Goal: Transaction & Acquisition: Subscribe to service/newsletter

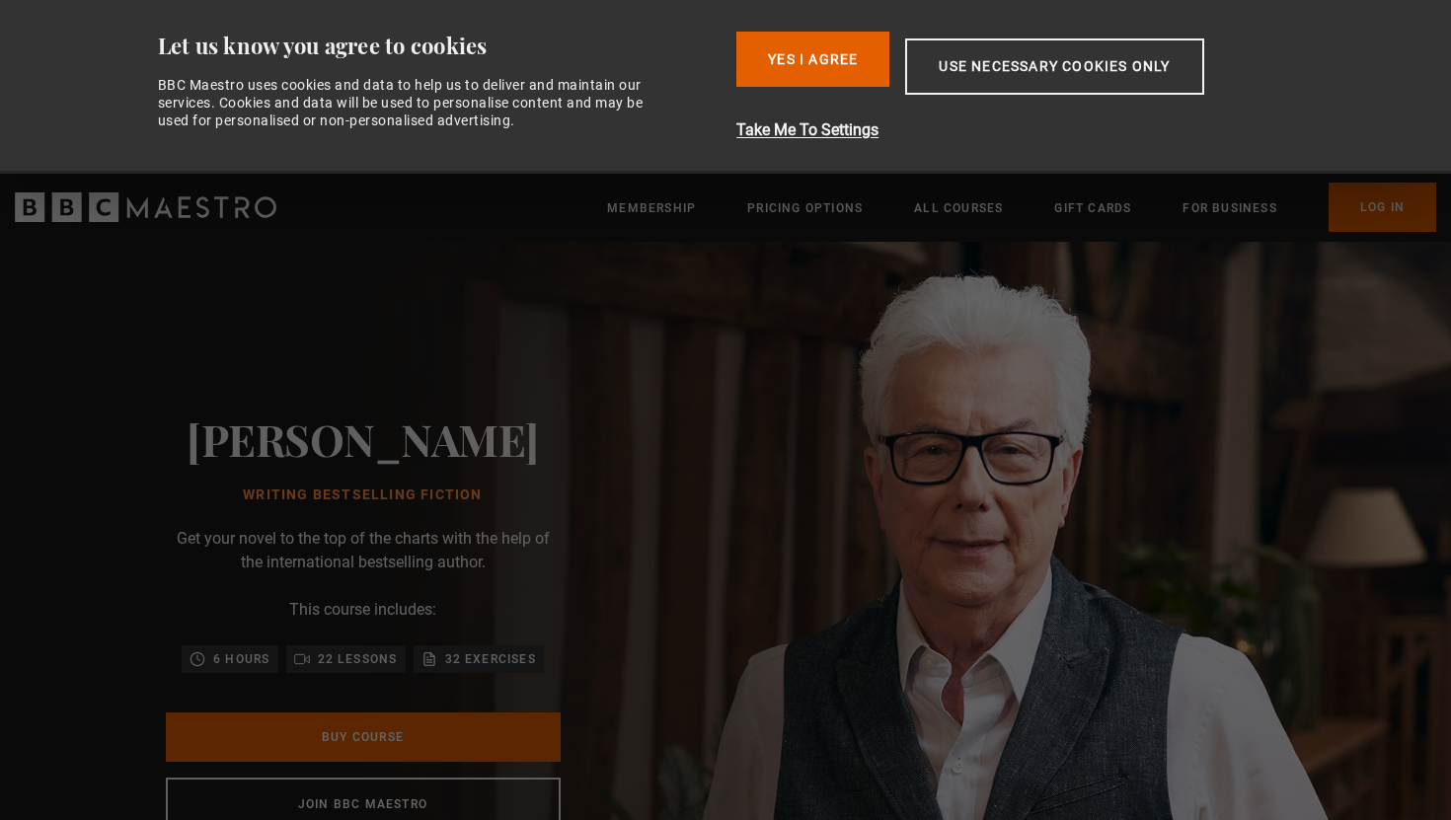
click at [796, 72] on button "Yes I Agree" at bounding box center [812, 59] width 153 height 55
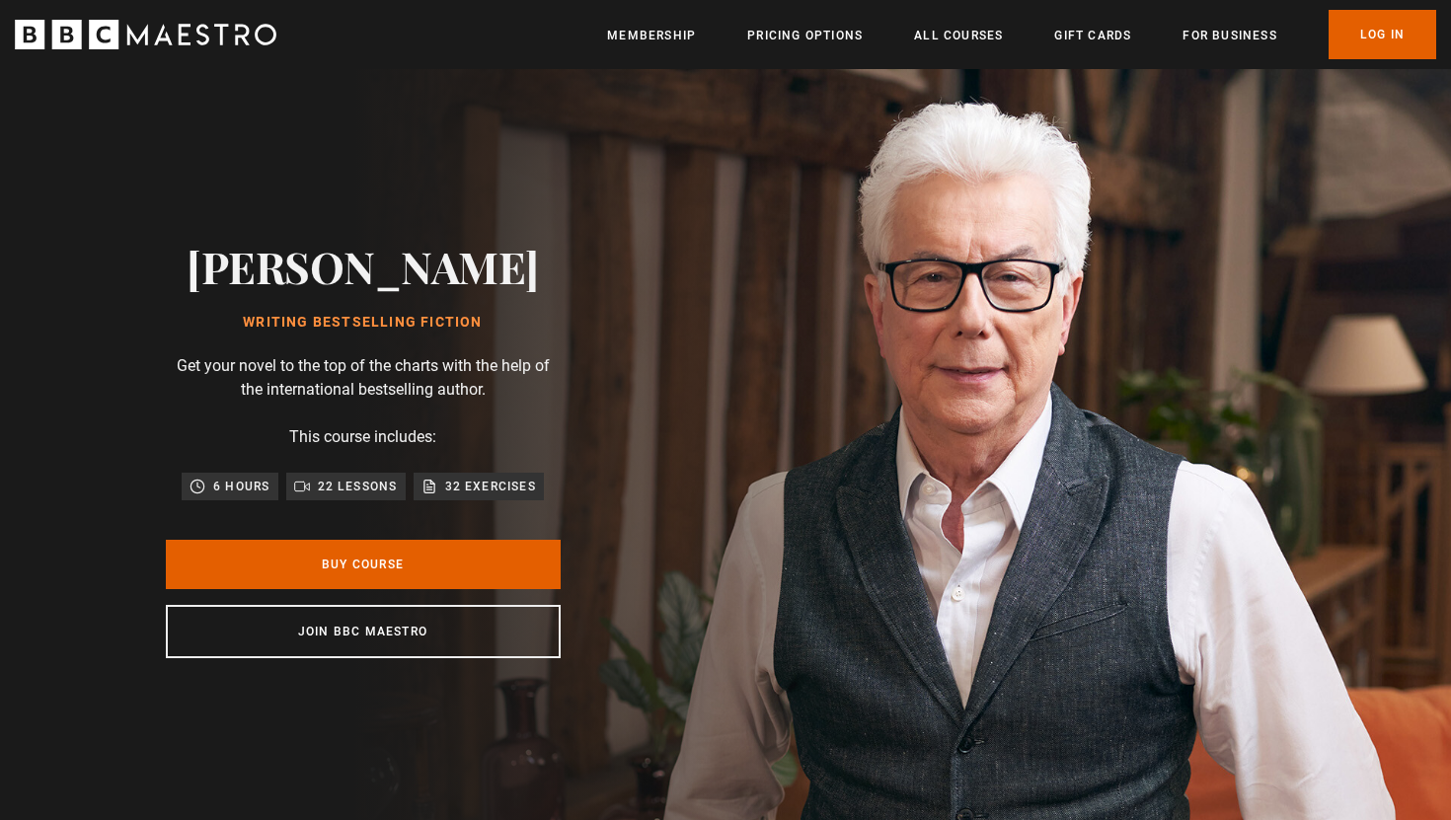
click at [796, 72] on button "Yes I Agree" at bounding box center [812, 59] width 153 height 55
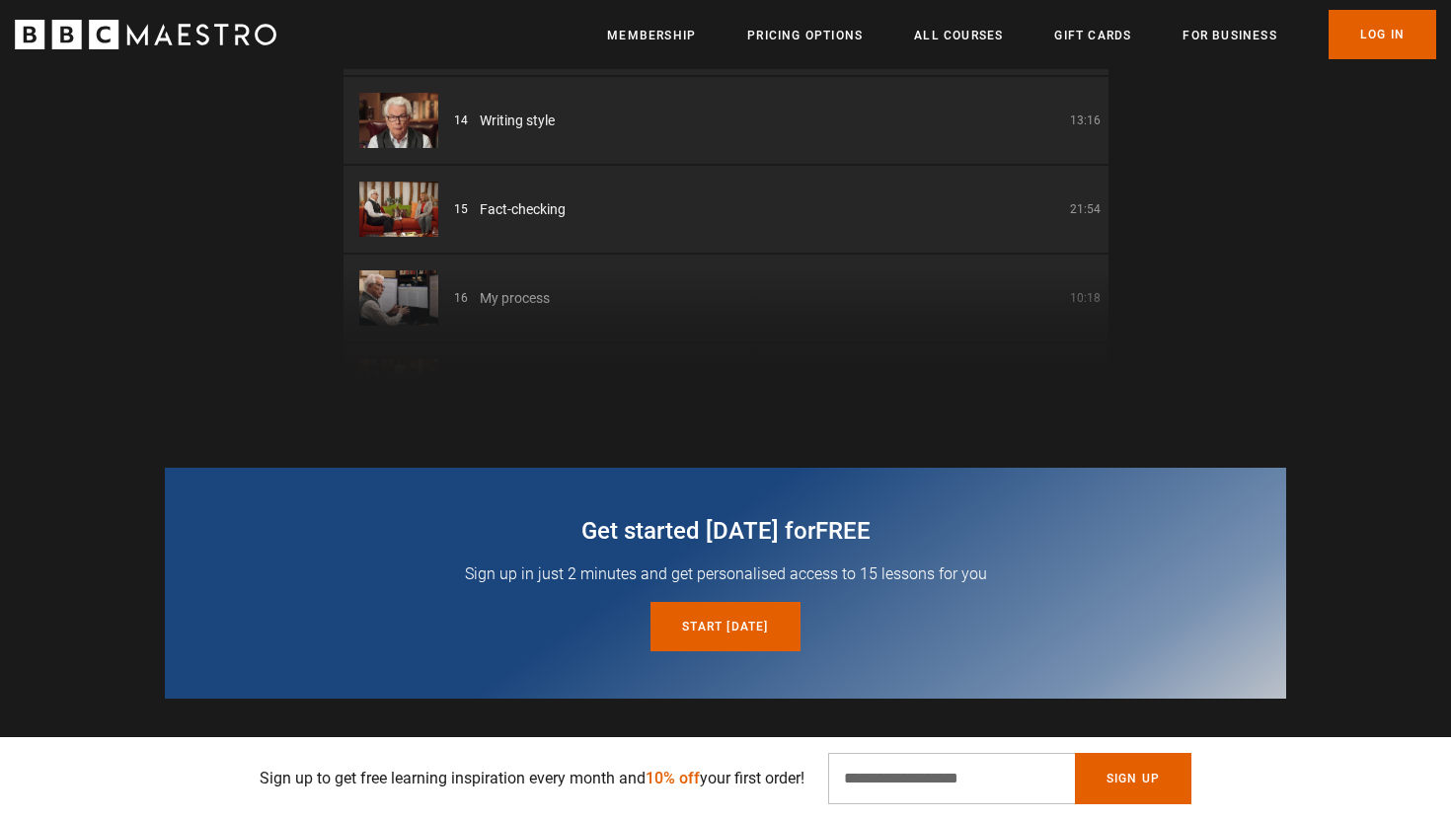
scroll to position [3001, 0]
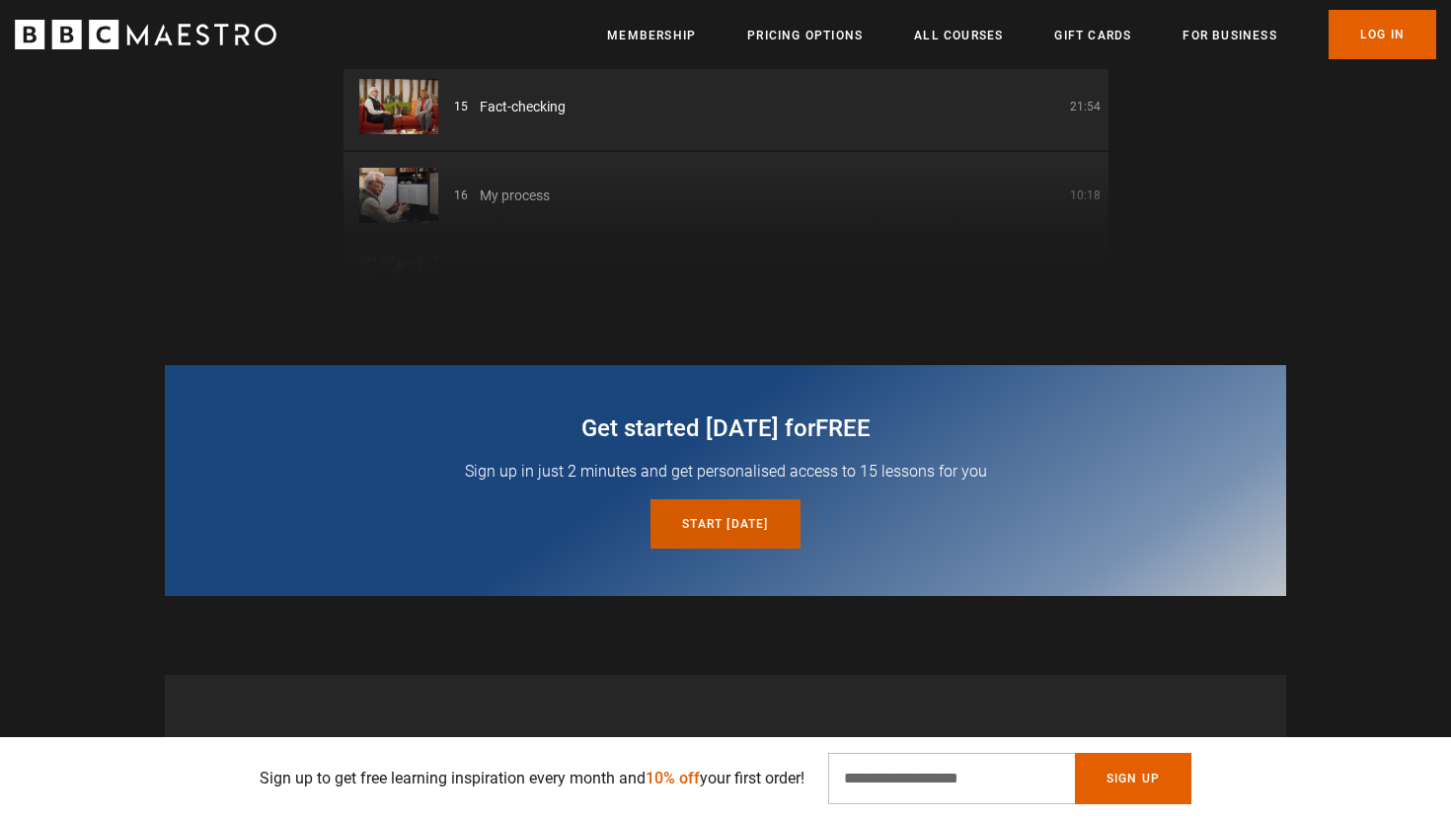
click at [766, 516] on link "Start today for free" at bounding box center [724, 523] width 149 height 49
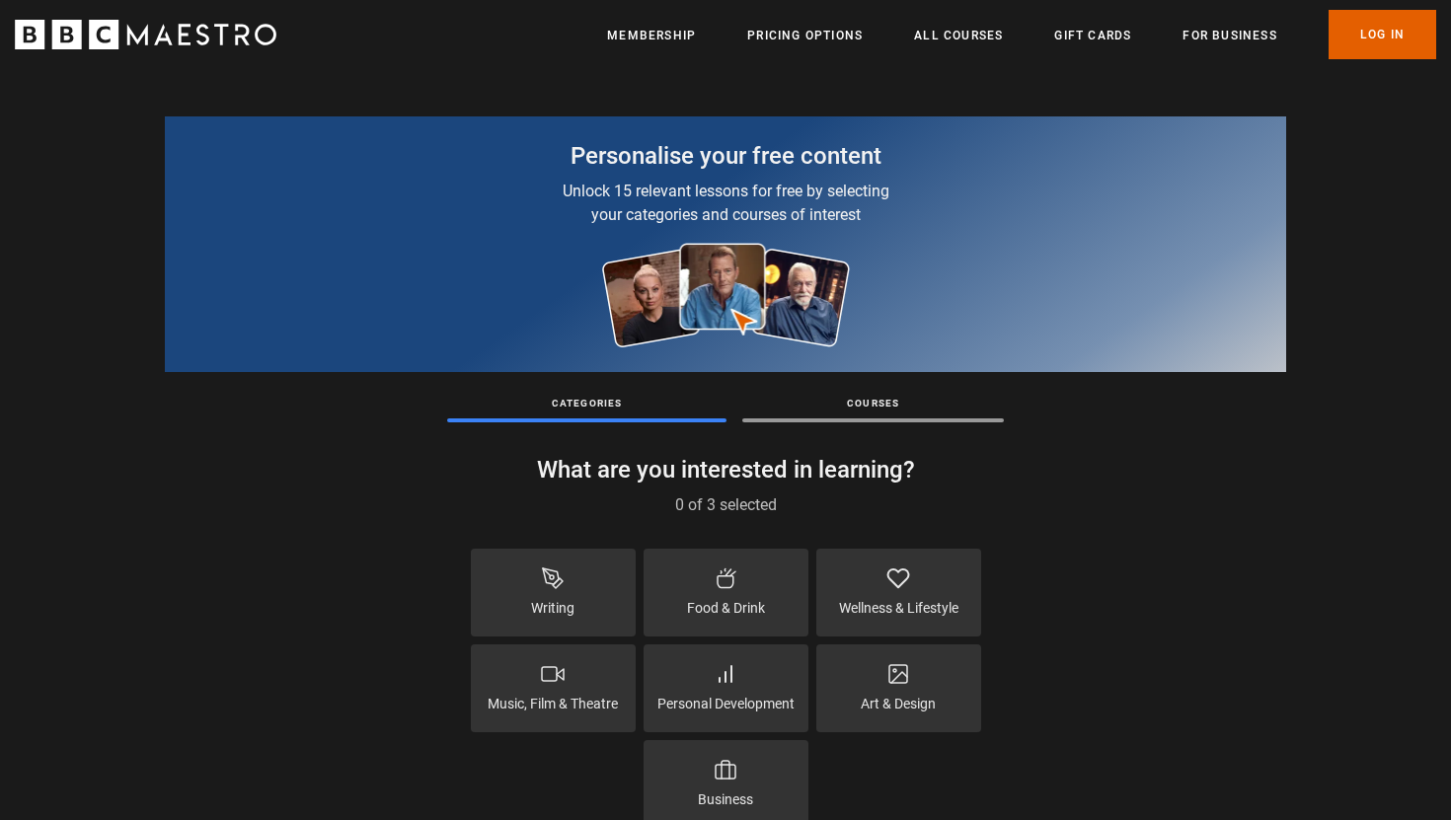
scroll to position [382, 0]
click at [603, 581] on div "Writing" at bounding box center [553, 593] width 165 height 88
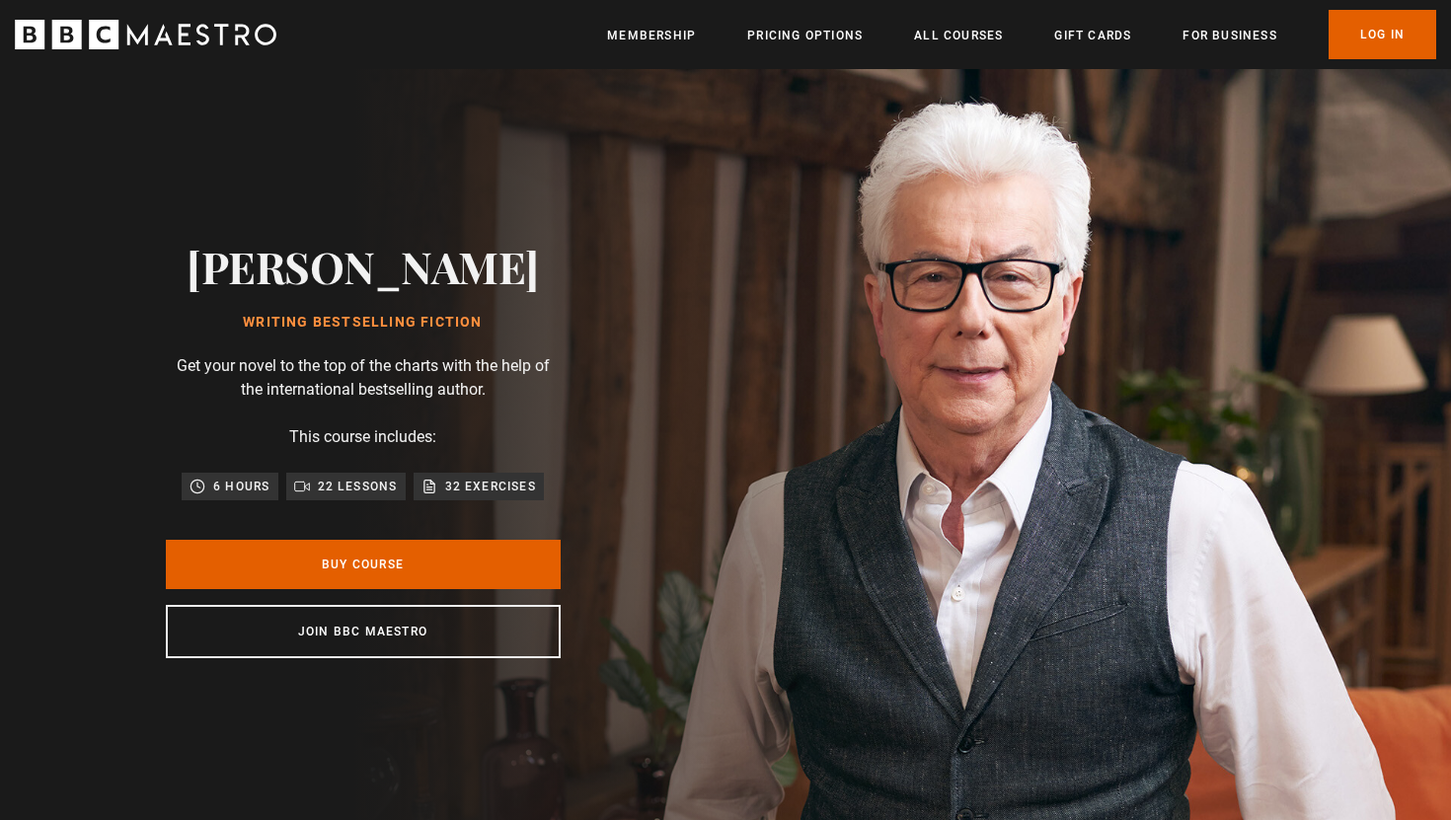
scroll to position [382, 0]
click at [824, 37] on link "Pricing Options" at bounding box center [804, 36] width 115 height 20
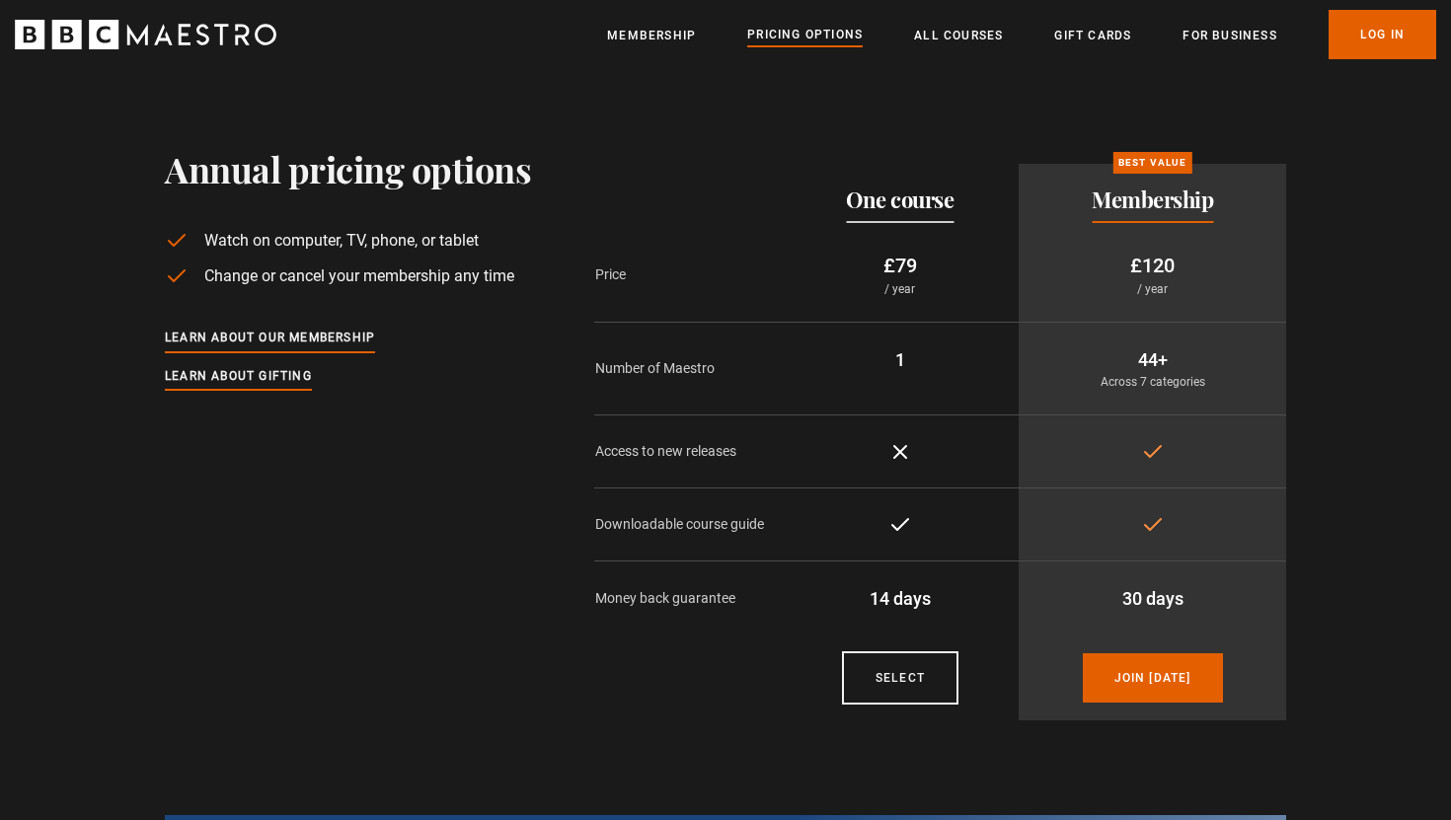
scroll to position [382, 0]
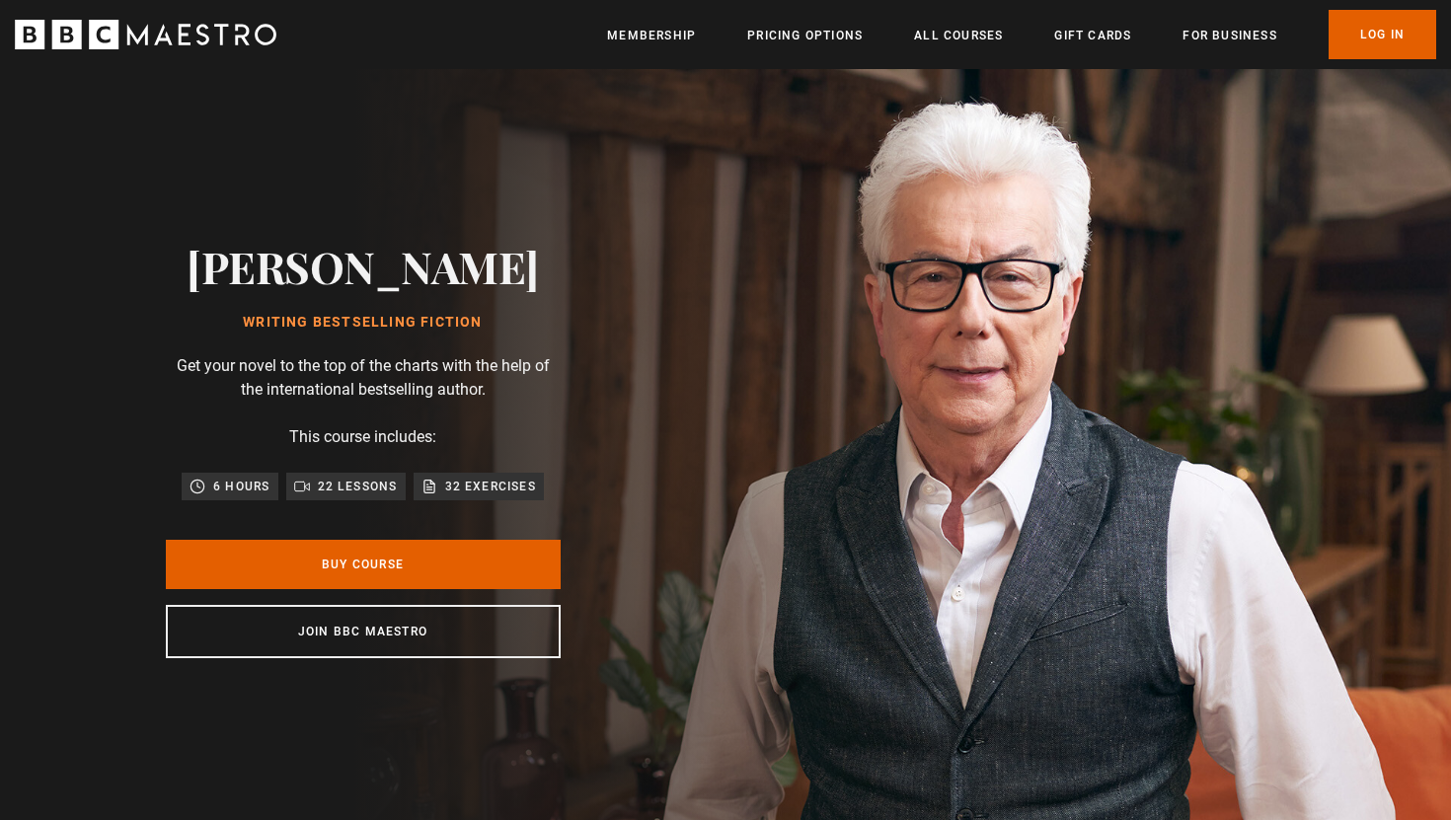
scroll to position [382, 0]
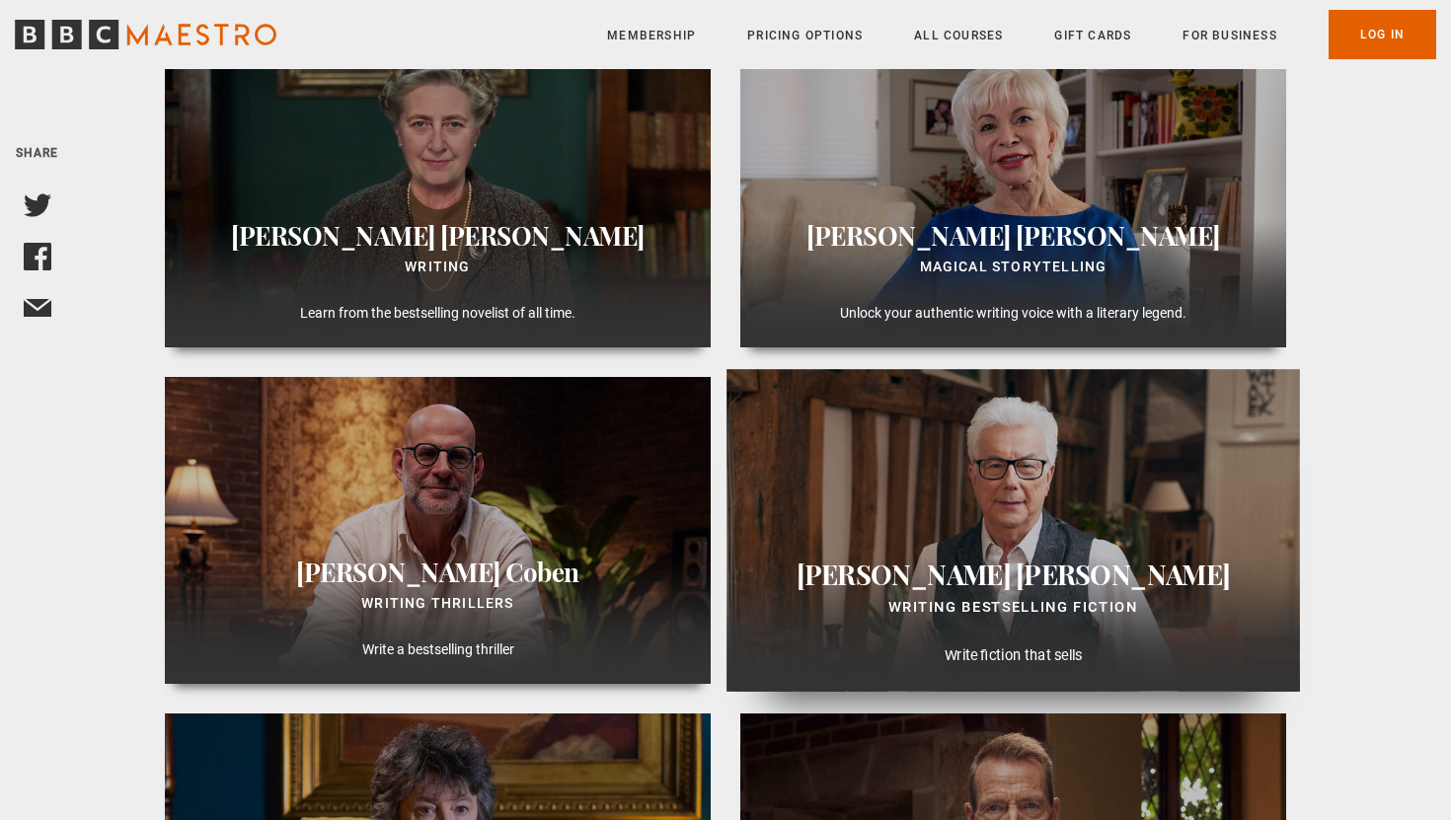
scroll to position [661, 0]
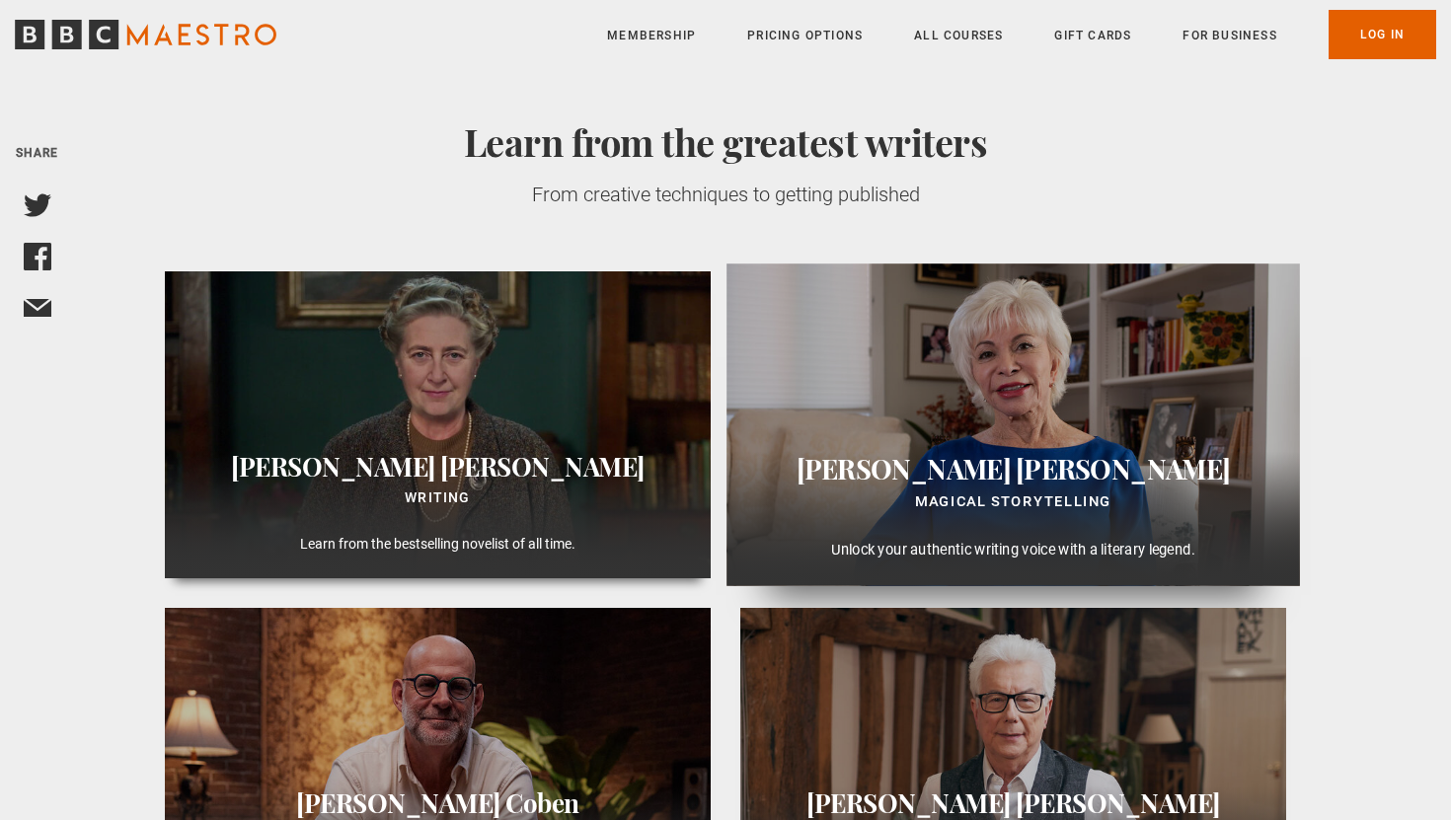
click at [975, 457] on span "Isabel" at bounding box center [903, 468] width 214 height 35
click at [1028, 506] on div "Magical Storytelling" at bounding box center [1013, 501] width 540 height 25
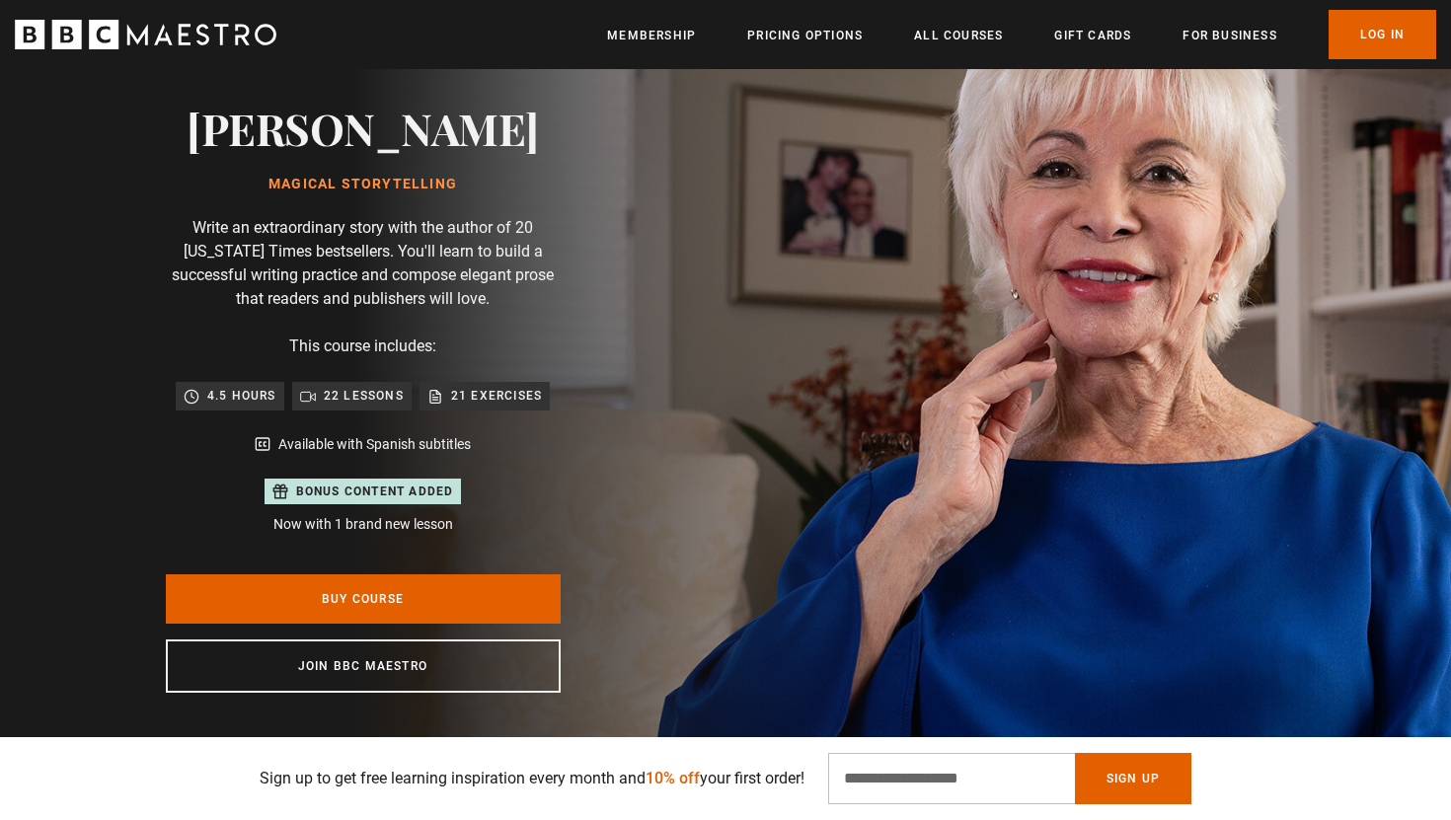
scroll to position [172, 0]
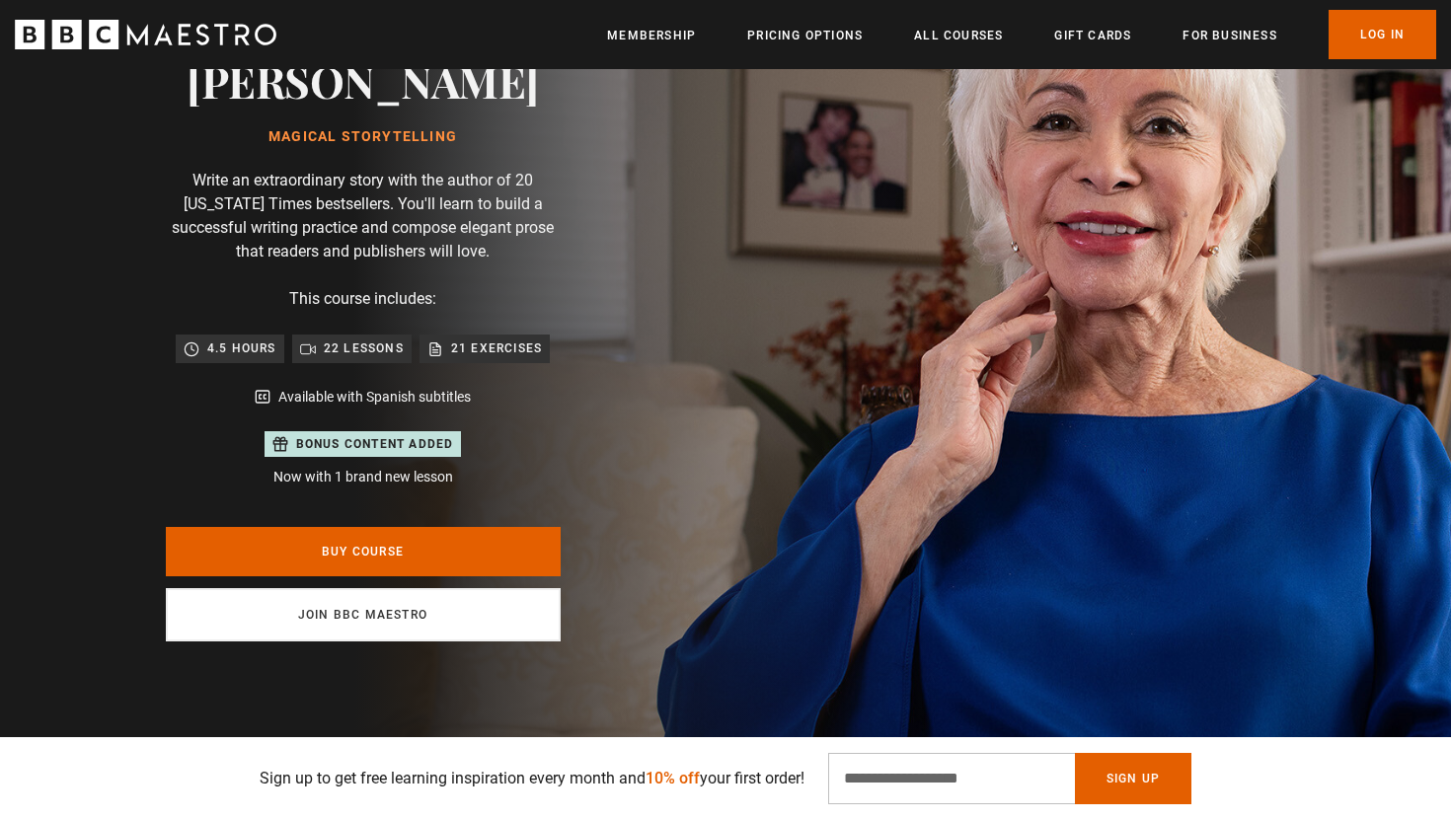
click at [469, 618] on link "Join BBC Maestro" at bounding box center [363, 614] width 395 height 53
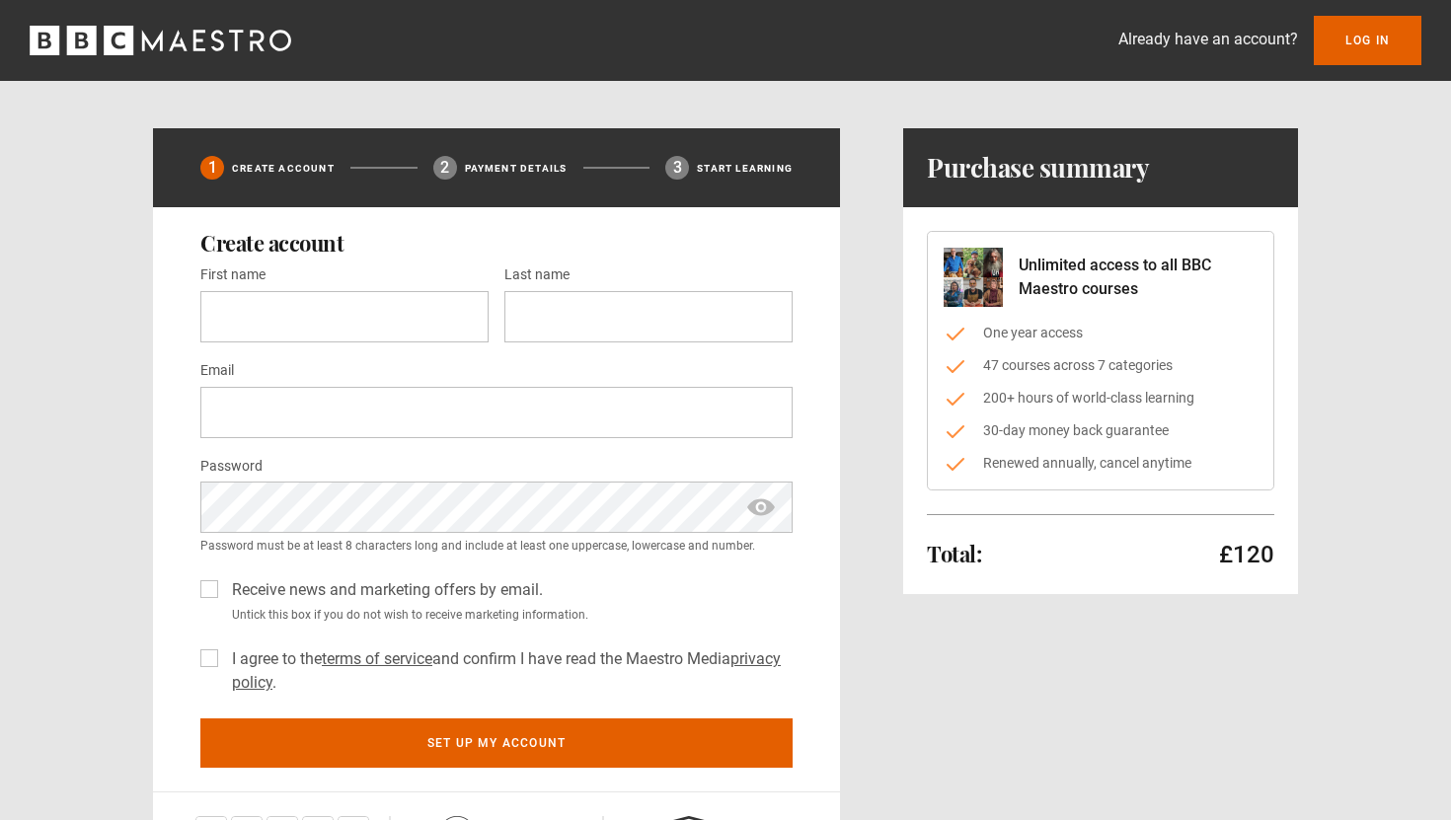
scroll to position [382, 0]
click at [227, 41] on icon "BBC Maestro" at bounding box center [161, 41] width 262 height 30
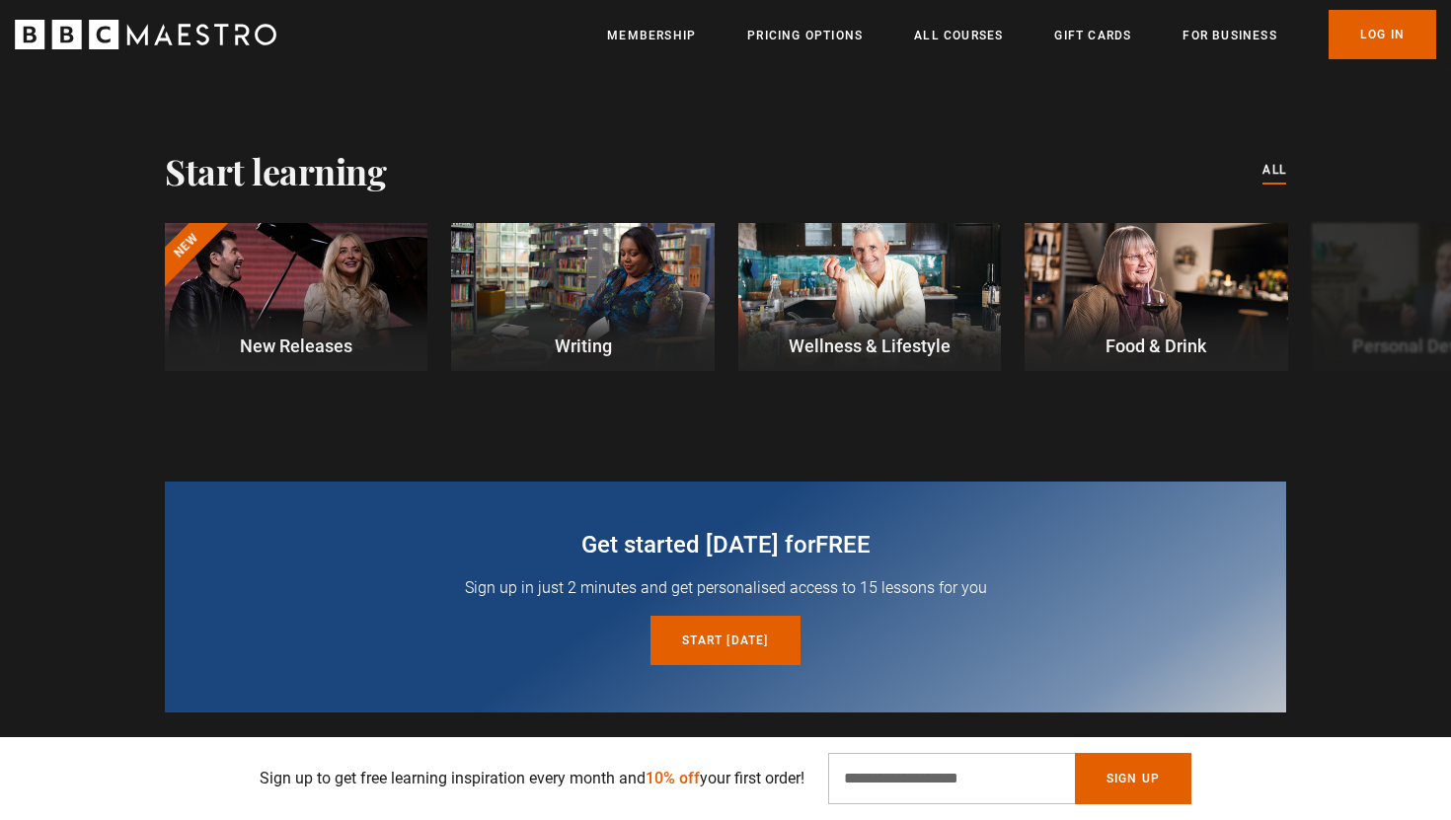
scroll to position [528, 0]
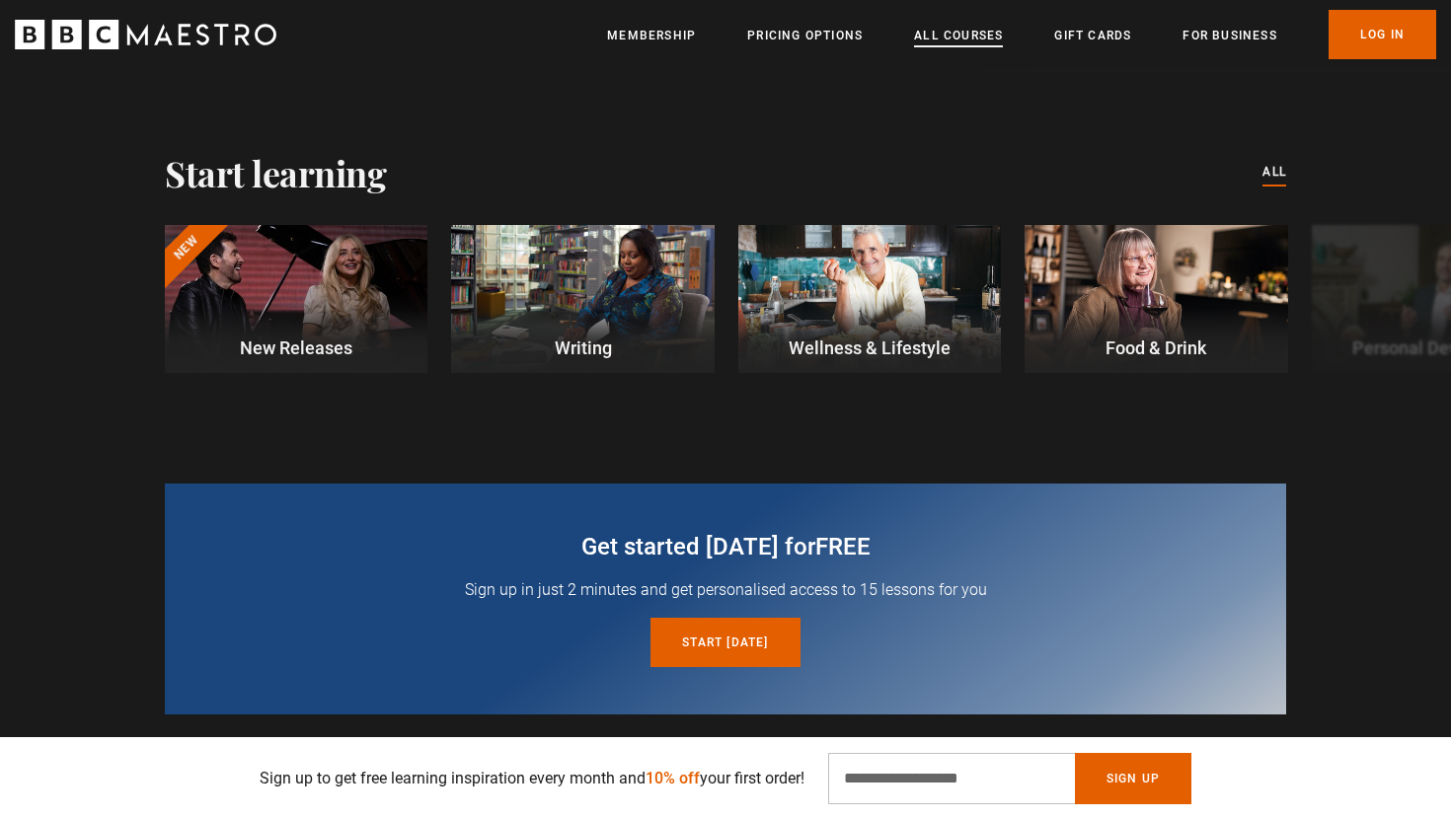
click at [940, 31] on link "All Courses" at bounding box center [958, 36] width 89 height 20
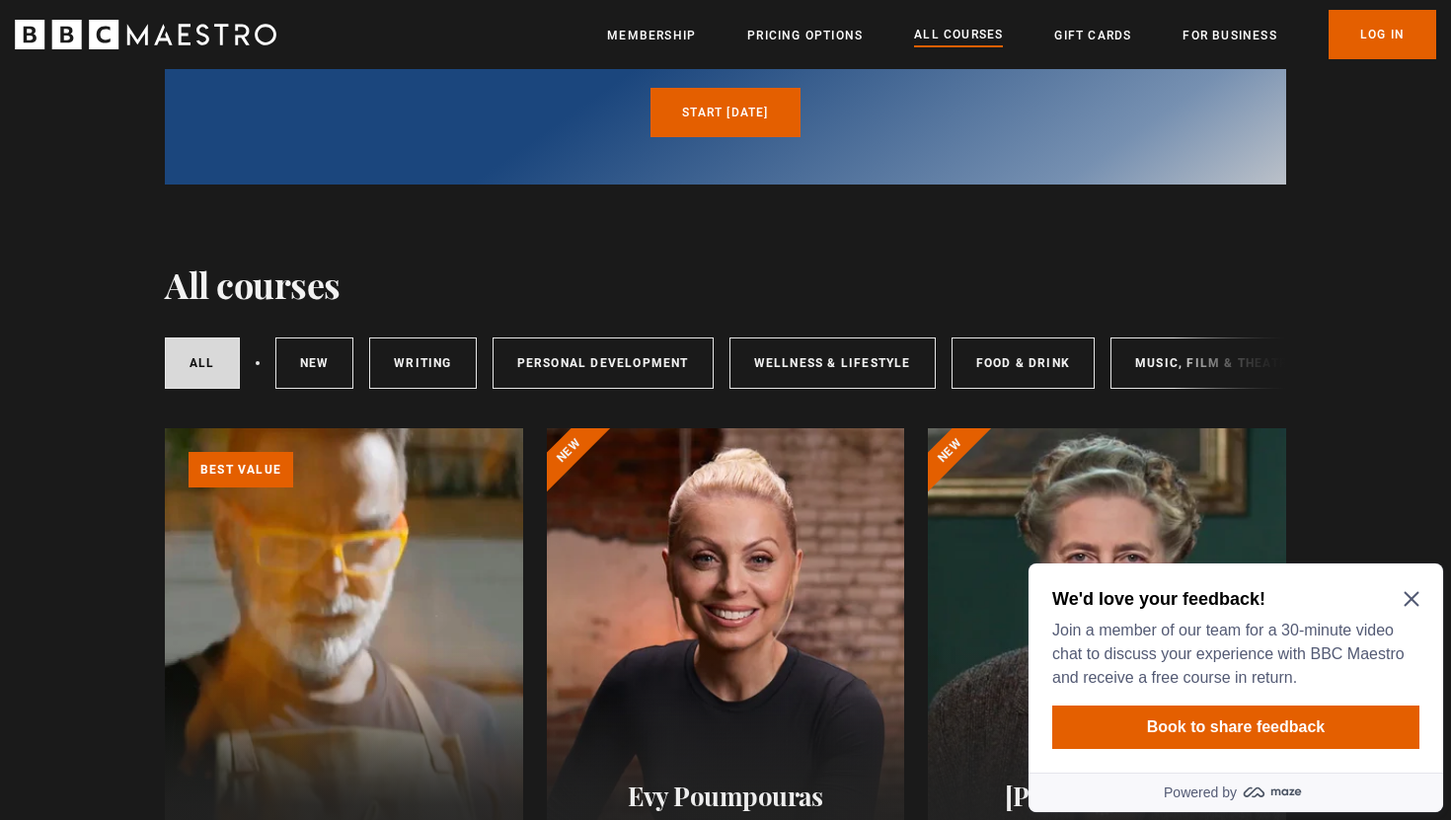
scroll to position [198, 0]
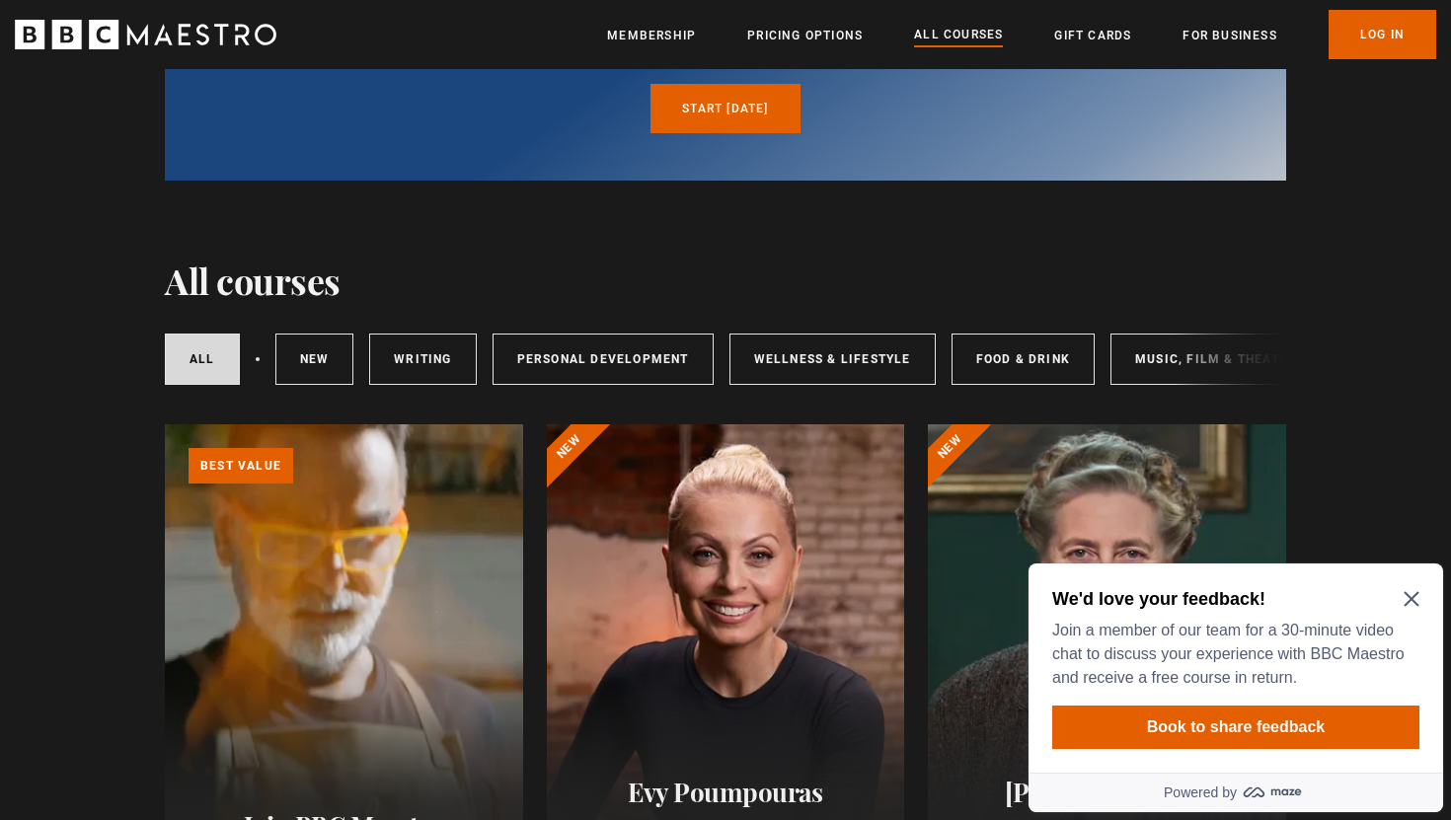
click at [1412, 592] on icon "Close Maze Prompt" at bounding box center [1411, 599] width 16 height 16
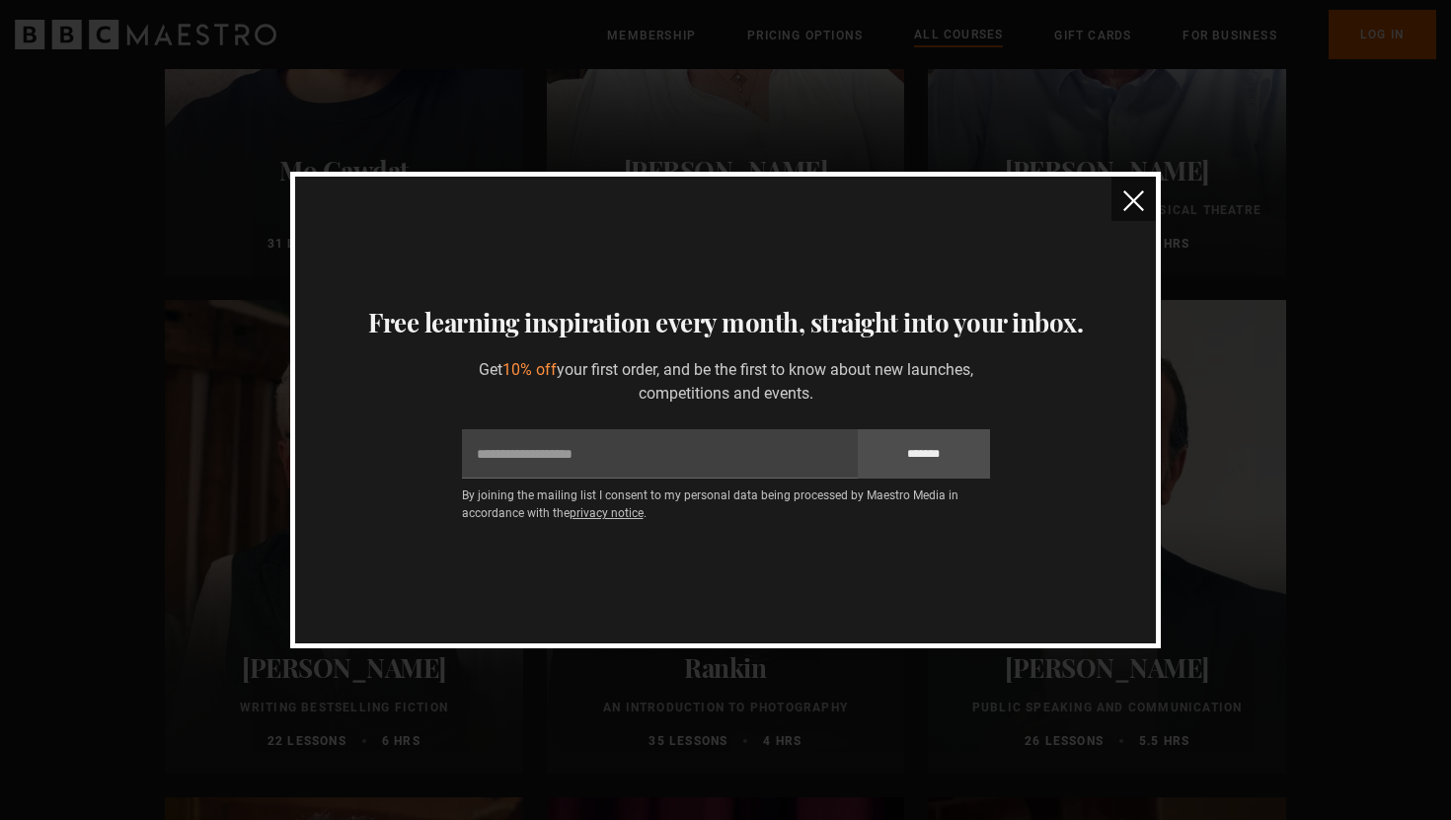
scroll to position [4176, 0]
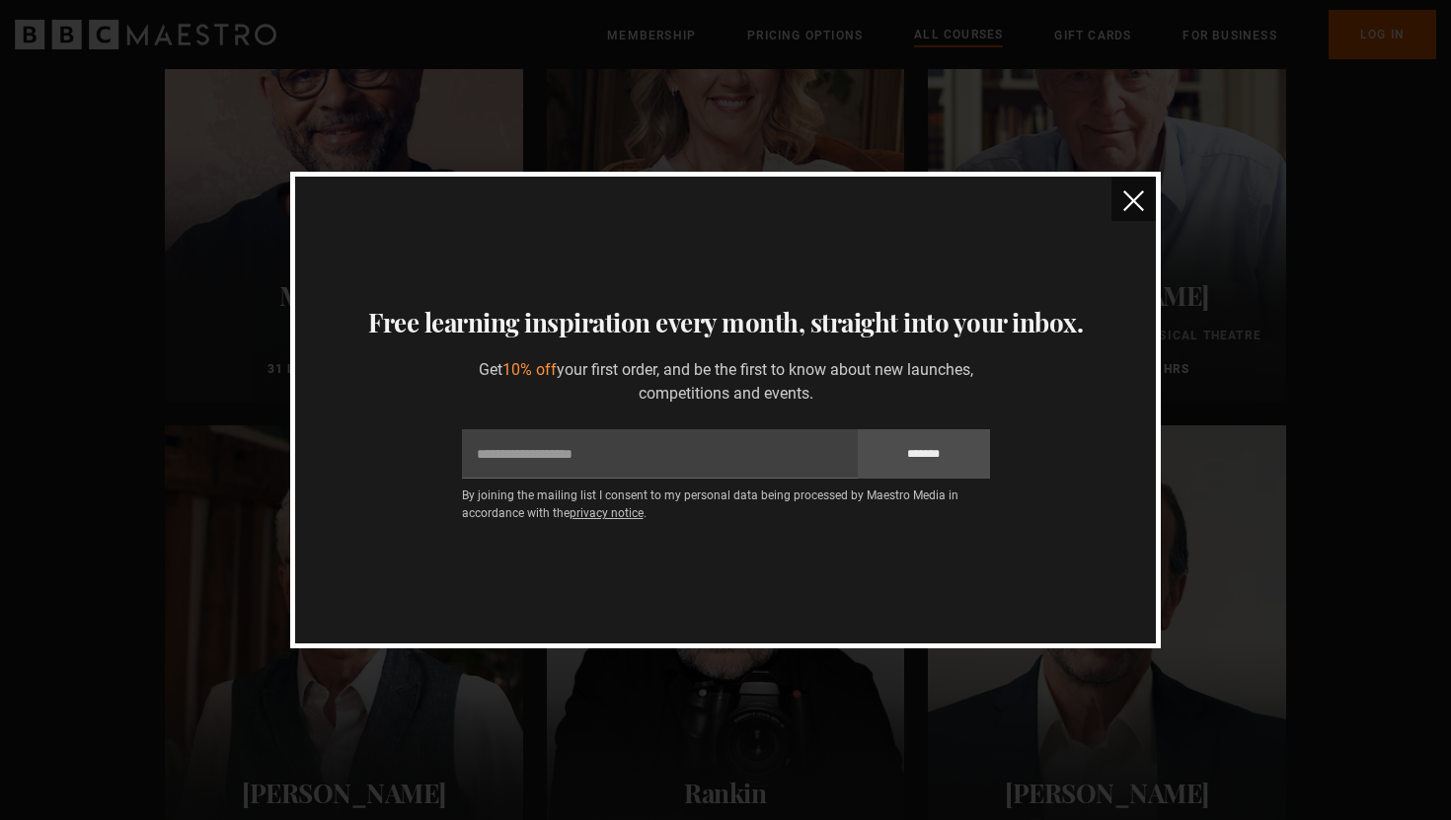
click at [1124, 201] on img "close" at bounding box center [1133, 200] width 21 height 21
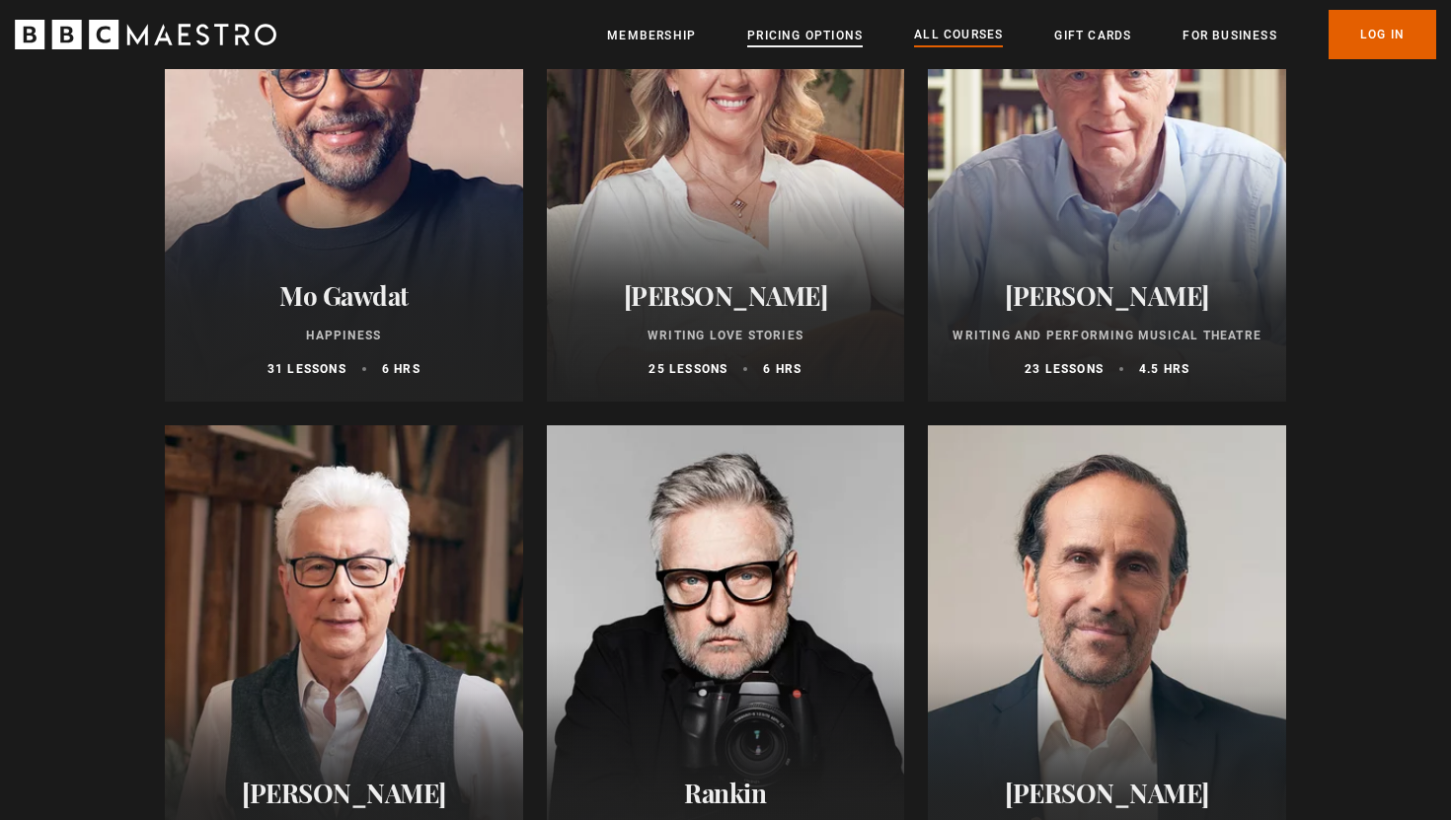
click at [807, 39] on link "Pricing Options" at bounding box center [804, 36] width 115 height 20
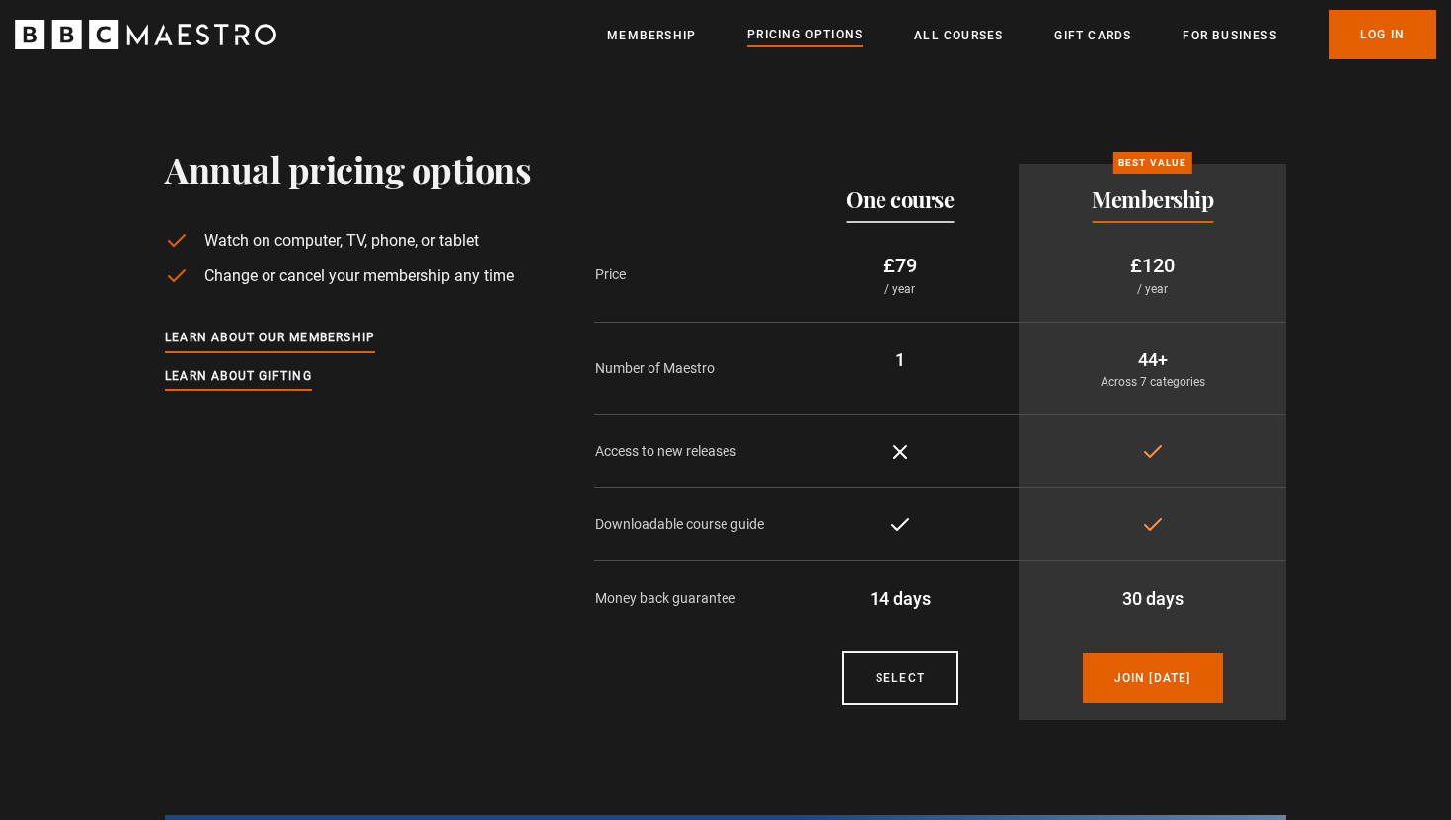
scroll to position [382, 0]
